Goal: Communication & Community: Answer question/provide support

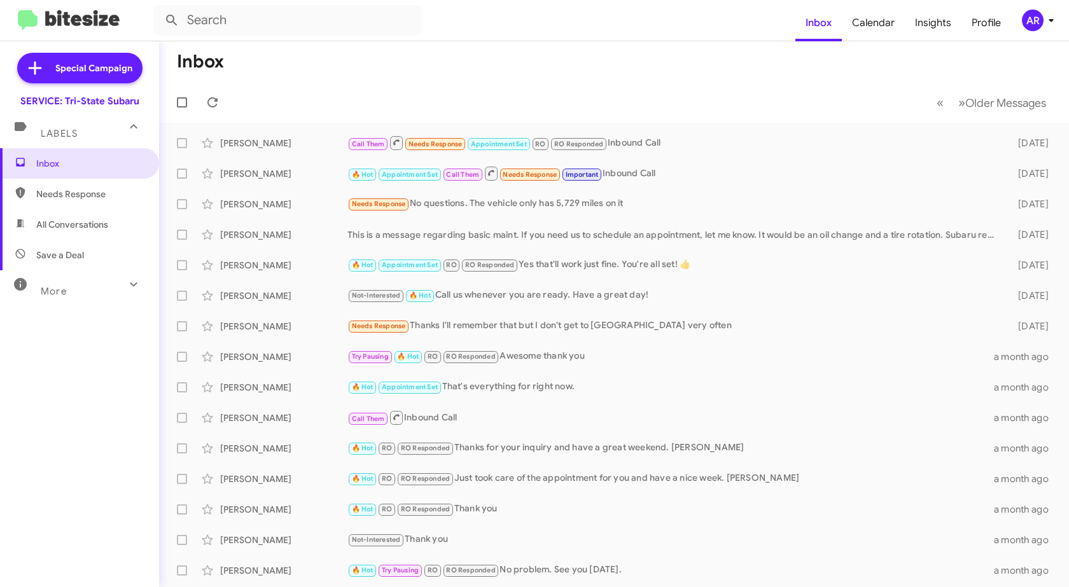
click at [103, 197] on span "Needs Response" at bounding box center [90, 194] width 108 height 13
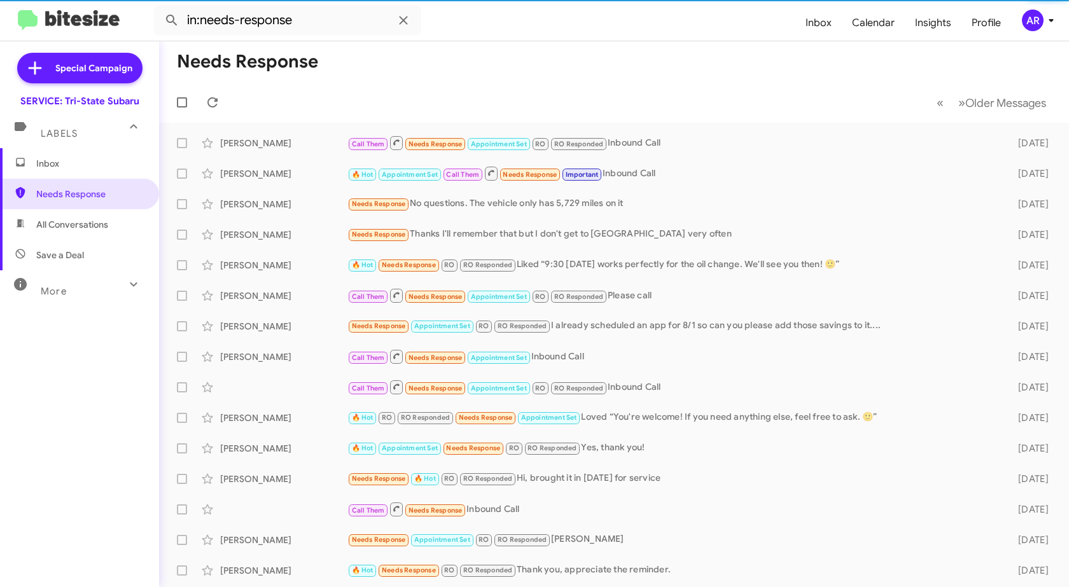
click at [96, 233] on span "All Conversations" at bounding box center [79, 224] width 159 height 31
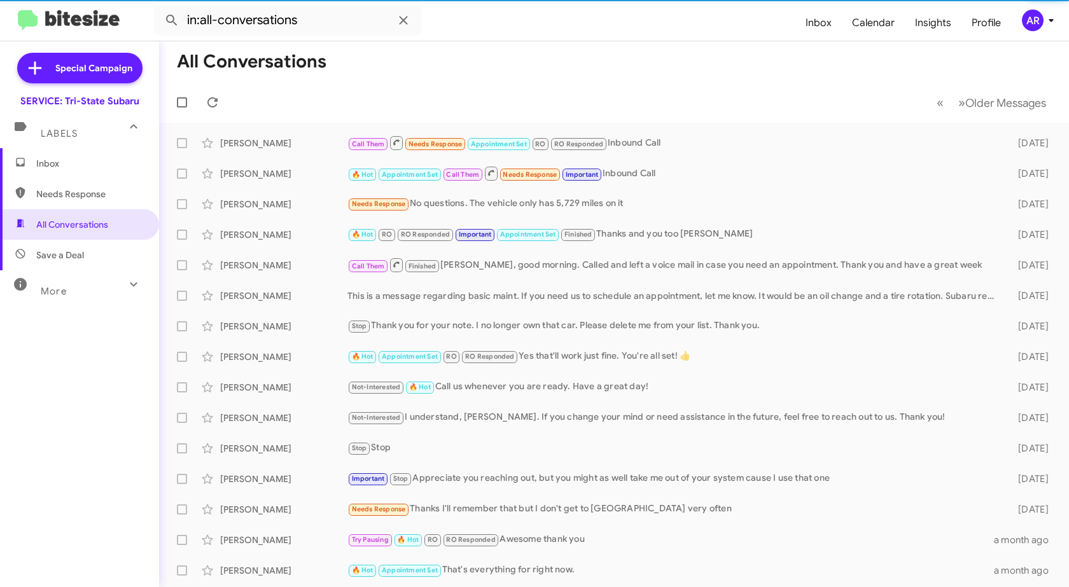
click at [82, 263] on span "Save a Deal" at bounding box center [79, 255] width 159 height 31
type input "in:not-interested"
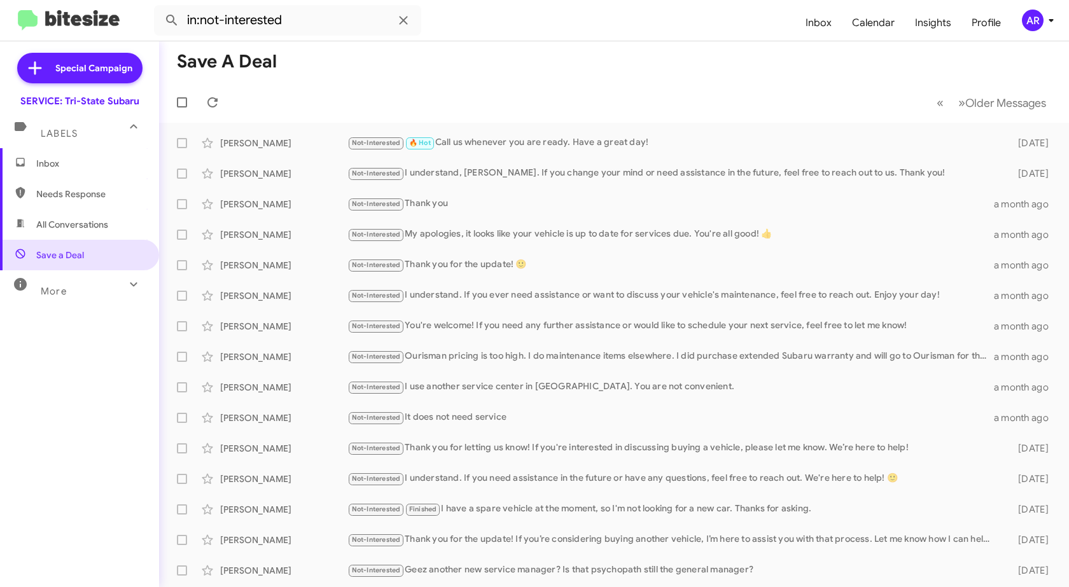
click at [106, 173] on span "Inbox" at bounding box center [79, 163] width 159 height 31
